Goal: Find specific page/section: Find specific page/section

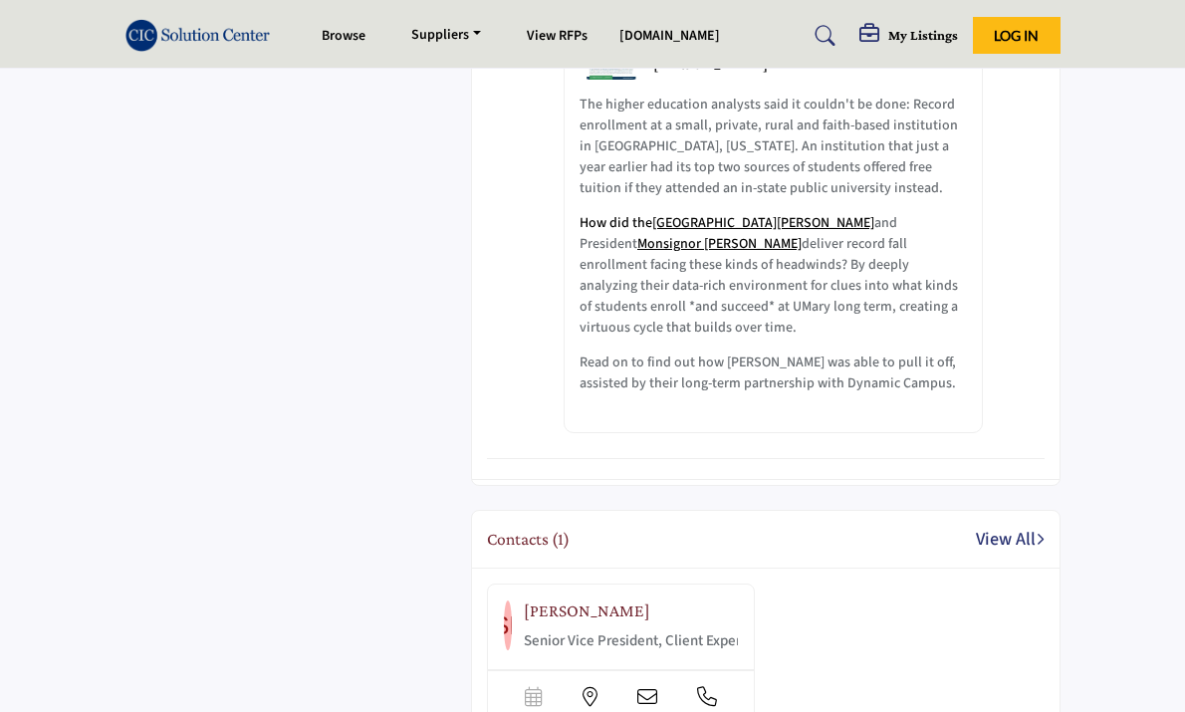
scroll to position [1366, 0]
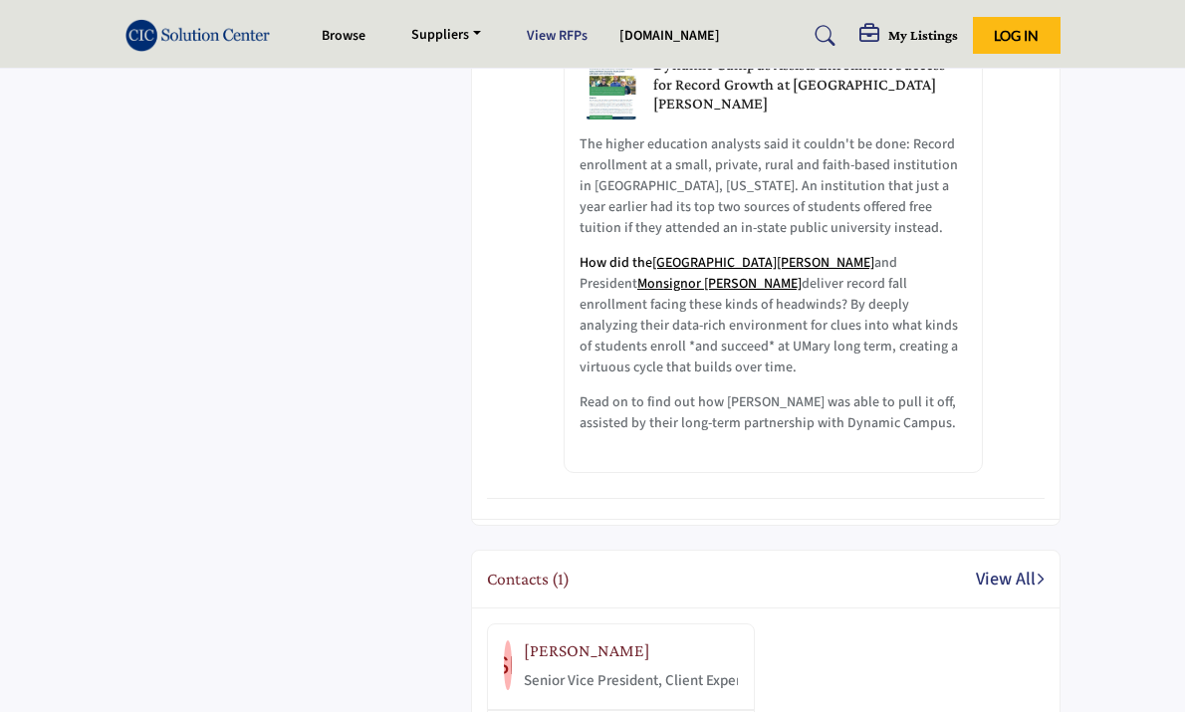
click at [527, 32] on link "View RFPs" at bounding box center [557, 36] width 61 height 20
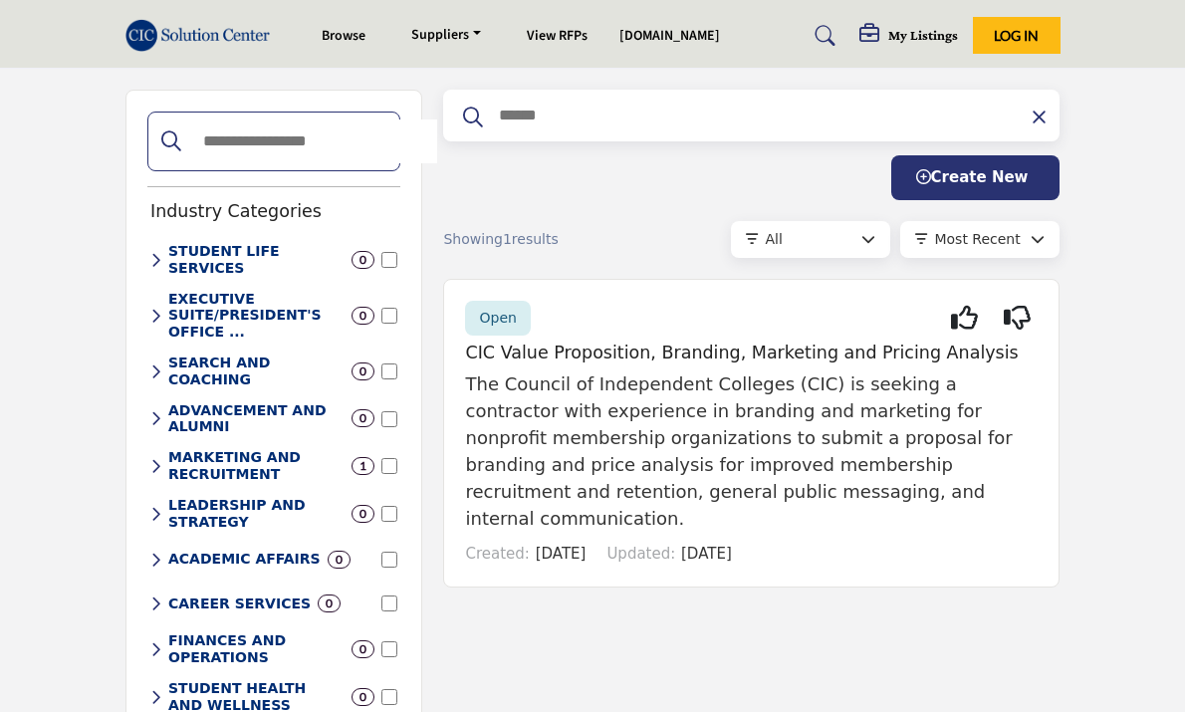
click at [125, 32] on img at bounding box center [202, 35] width 155 height 33
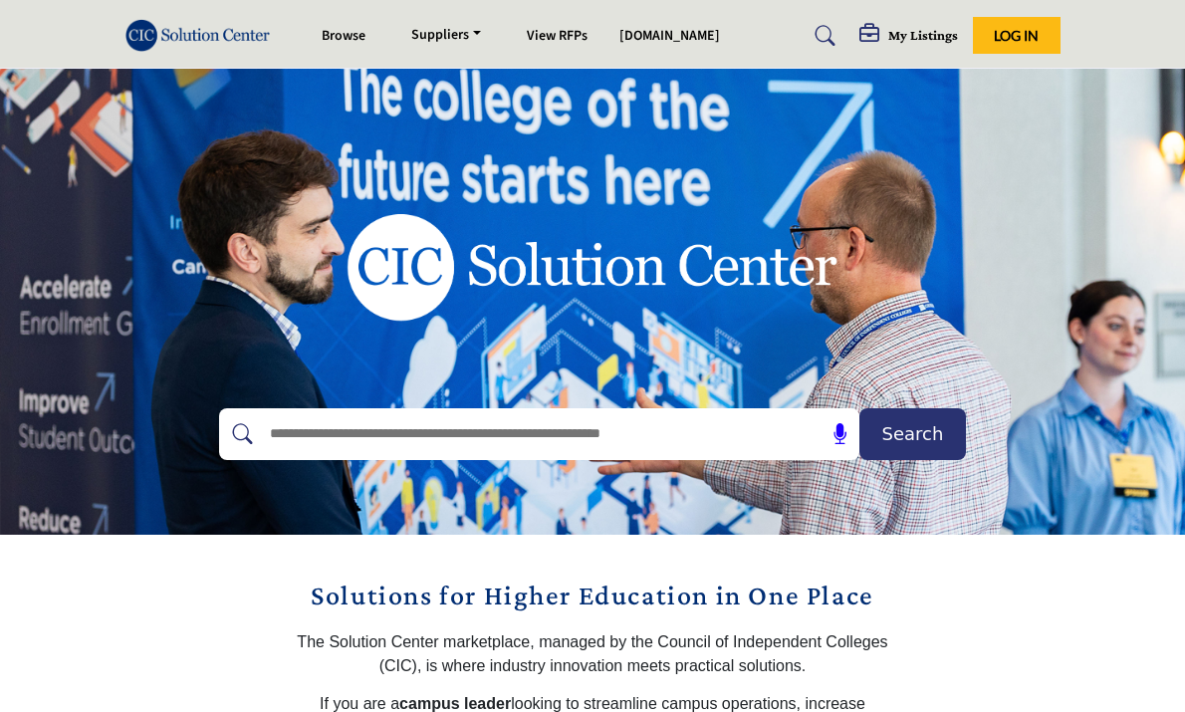
scroll to position [8, 0]
